Goal: Navigation & Orientation: Find specific page/section

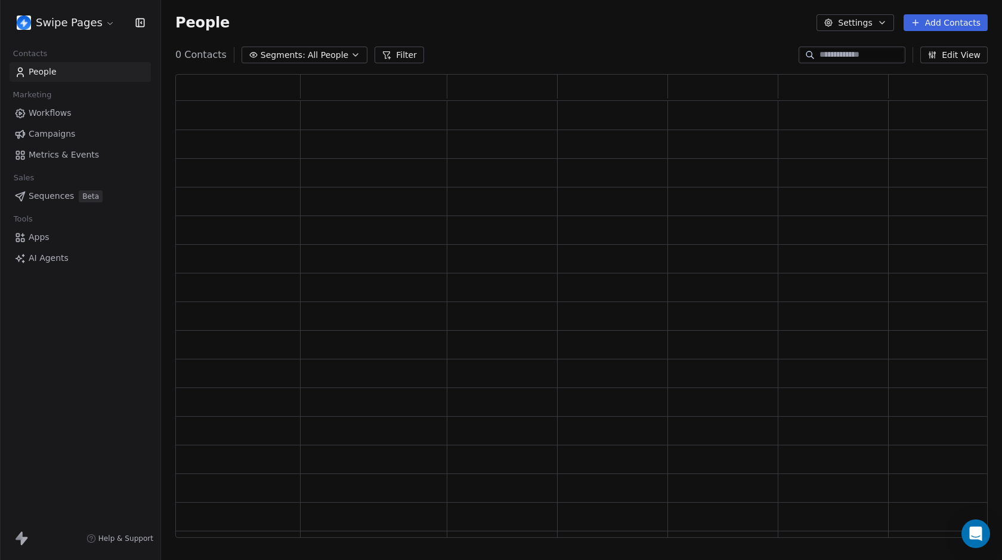
scroll to position [455, 804]
click at [45, 113] on span "Workflows" at bounding box center [50, 113] width 43 height 13
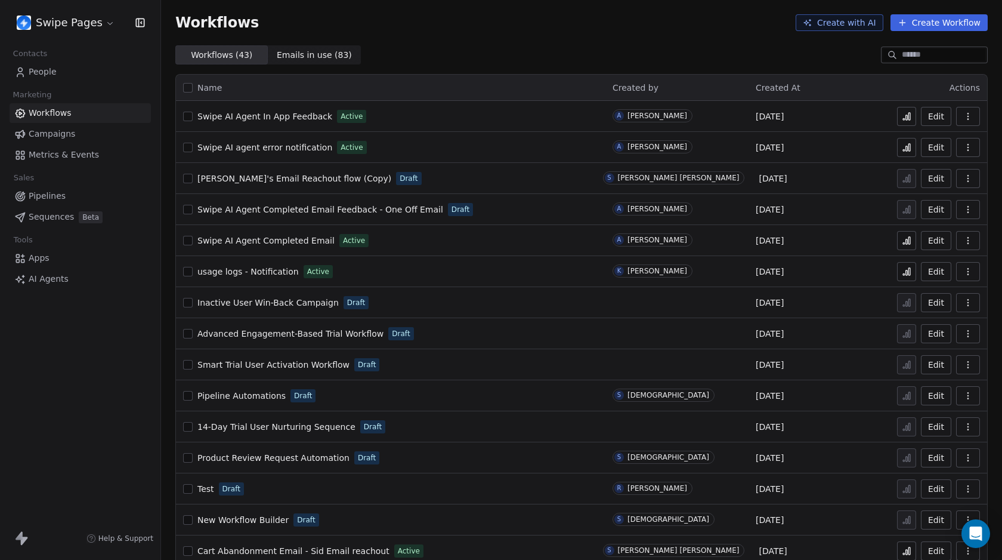
click at [328, 210] on span "Swipe AI Agent Completed Email Feedback - One Off Email" at bounding box center [321, 210] width 246 height 10
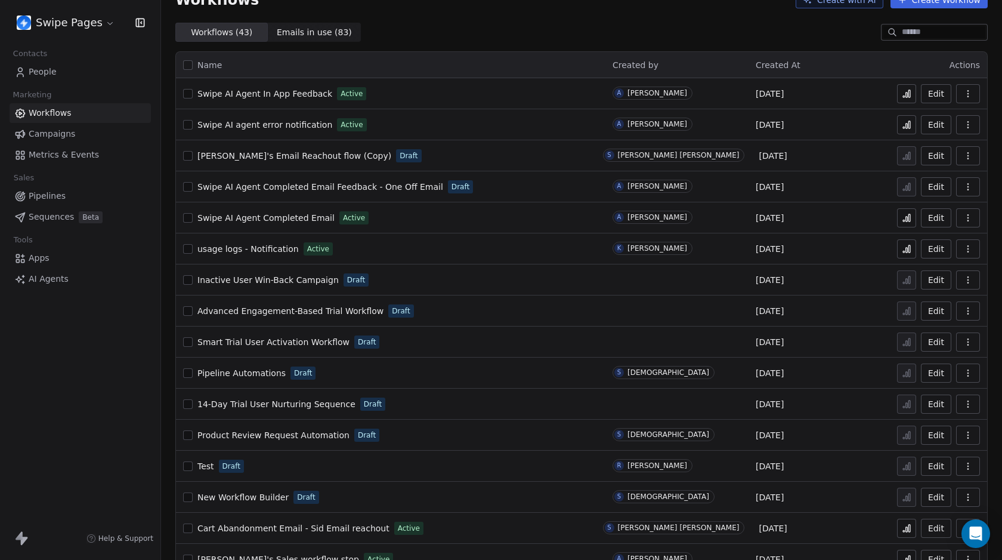
scroll to position [23, 0]
click at [271, 221] on span "Swipe AI Agent Completed Email" at bounding box center [266, 217] width 137 height 10
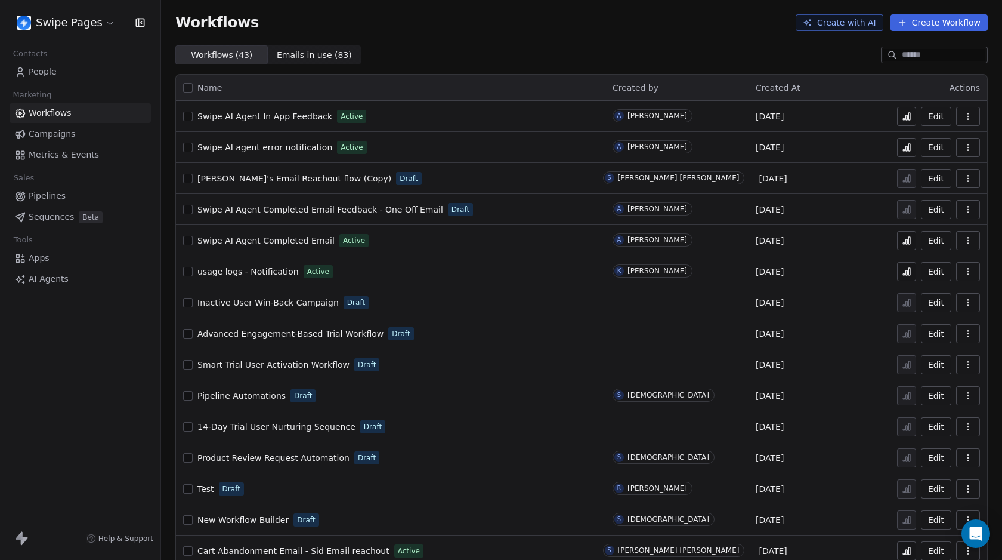
click at [375, 211] on span "Swipe AI Agent Completed Email Feedback - One Off Email" at bounding box center [321, 210] width 246 height 10
click at [292, 240] on span "Swipe AI Agent Completed Email" at bounding box center [266, 241] width 137 height 10
click at [902, 241] on icon at bounding box center [907, 241] width 10 height 10
click at [377, 209] on span "Swipe AI Agent Completed Email Feedback - One Off Email" at bounding box center [321, 210] width 246 height 10
click at [902, 212] on icon at bounding box center [907, 210] width 10 height 10
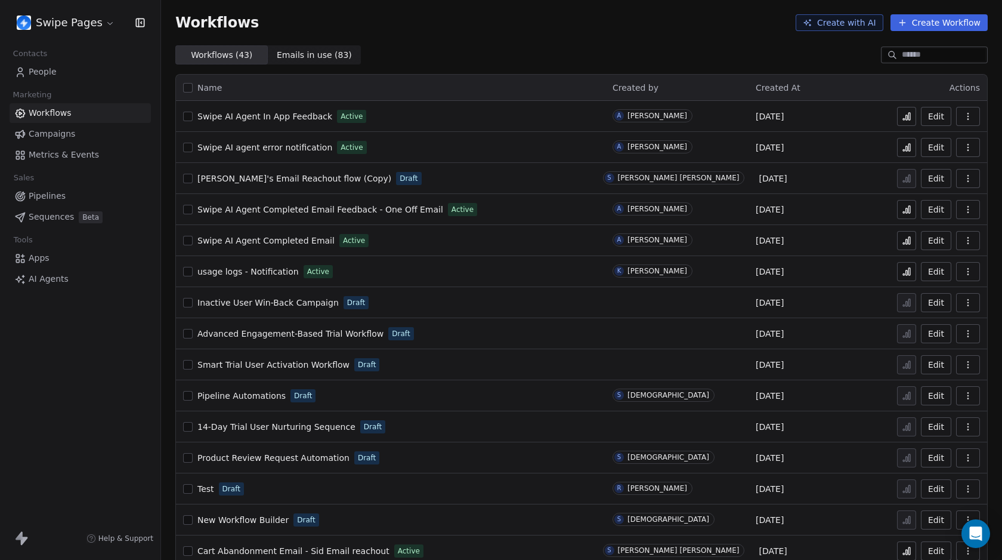
click at [387, 213] on span "Swipe AI Agent Completed Email Feedback - One Off Email" at bounding box center [321, 210] width 246 height 10
